Goal: Transaction & Acquisition: Purchase product/service

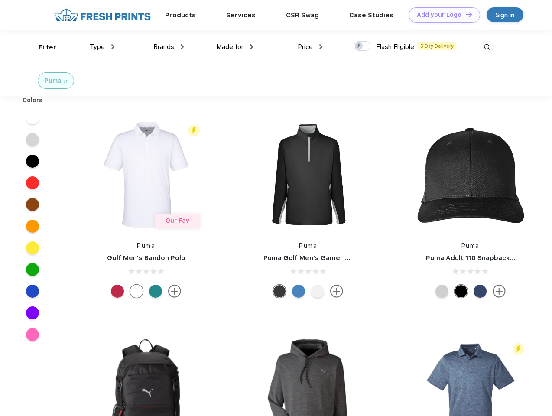
click at [441, 15] on link "Add your Logo Design Tool" at bounding box center [445, 14] width 72 height 15
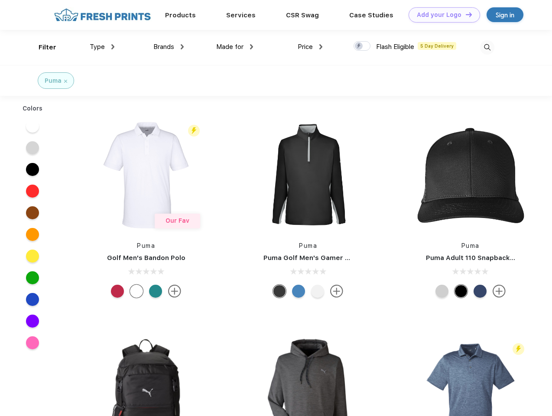
click at [0, 0] on div "Design Tool" at bounding box center [0, 0] width 0 height 0
click at [465, 14] on link "Add your Logo Design Tool" at bounding box center [445, 14] width 72 height 15
click at [42, 47] on div "Filter" at bounding box center [48, 47] width 18 height 10
click at [102, 47] on span "Type" at bounding box center [97, 47] width 15 height 8
click at [169, 47] on span "Brands" at bounding box center [163, 47] width 21 height 8
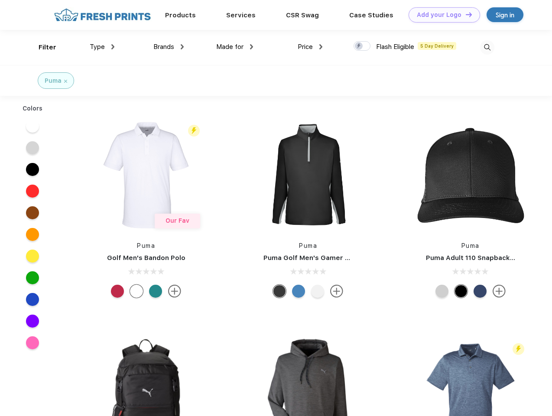
click at [235, 47] on span "Made for" at bounding box center [229, 47] width 27 height 8
click at [310, 47] on span "Price" at bounding box center [305, 47] width 15 height 8
click at [362, 46] on div at bounding box center [362, 46] width 17 height 10
click at [359, 46] on input "checkbox" at bounding box center [357, 44] width 6 height 6
click at [487, 47] on img at bounding box center [487, 47] width 14 height 14
